Goal: Transaction & Acquisition: Subscribe to service/newsletter

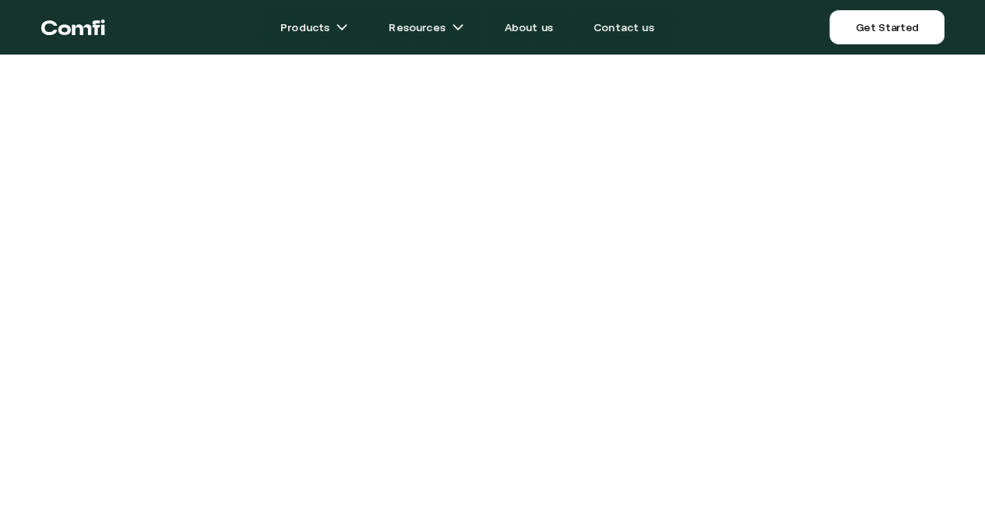
click at [762, 130] on div at bounding box center [493, 291] width 684 height 583
click at [877, 25] on link "Get Started" at bounding box center [886, 27] width 114 height 34
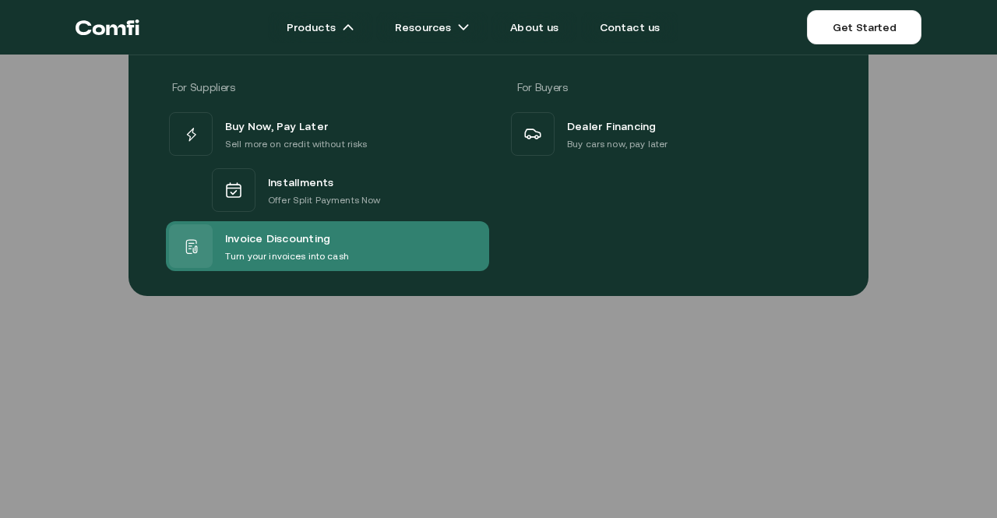
click at [279, 241] on span "Invoice Discounting" at bounding box center [277, 238] width 105 height 20
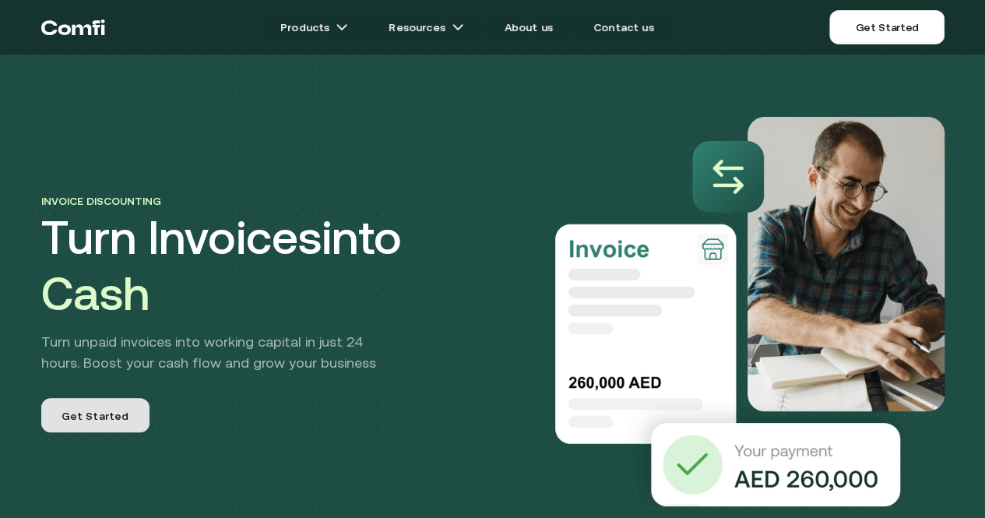
click at [106, 429] on link "Get Started" at bounding box center [95, 415] width 108 height 34
